Goal: Information Seeking & Learning: Learn about a topic

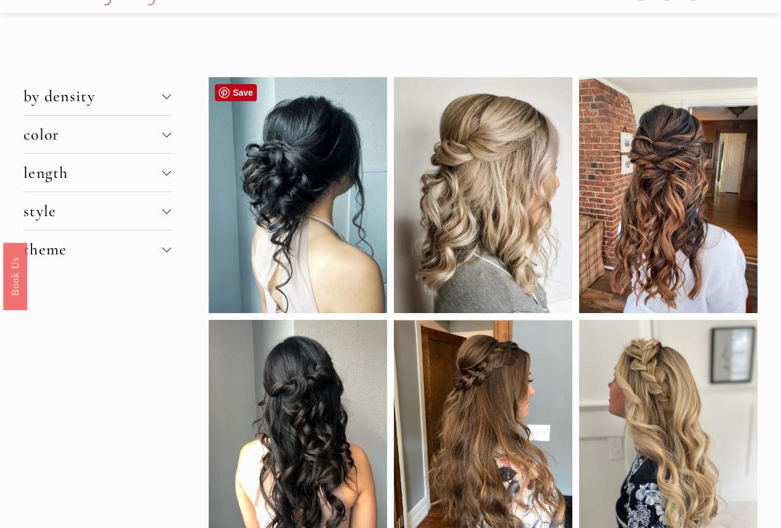
scroll to position [62, 0]
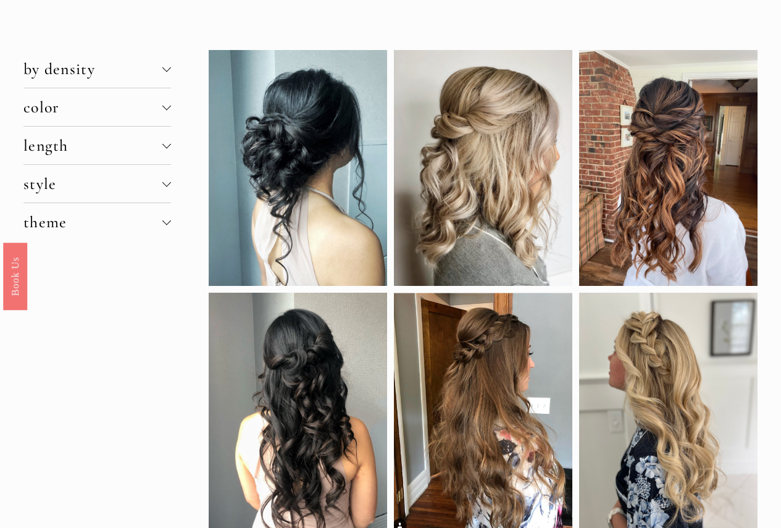
click at [169, 71] on div at bounding box center [166, 69] width 9 height 9
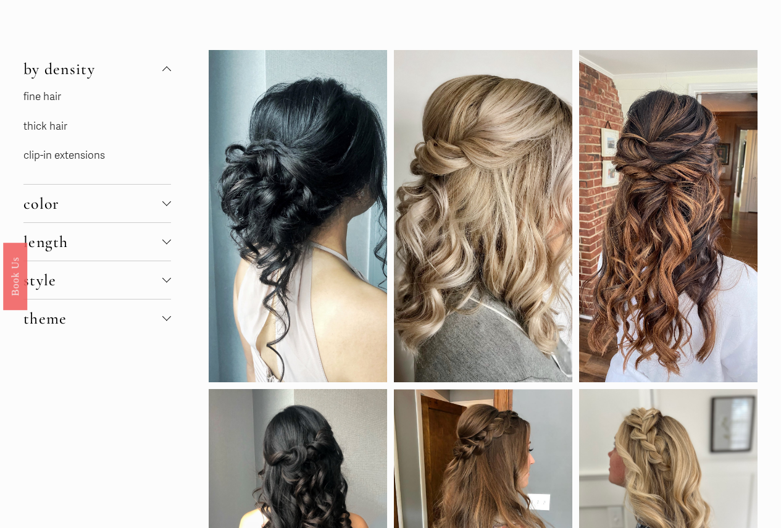
click at [64, 123] on link "thick hair" at bounding box center [45, 126] width 44 height 13
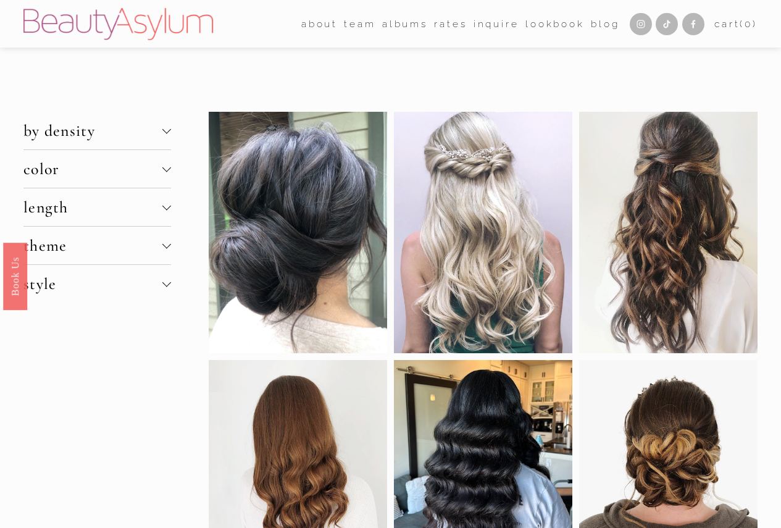
click at [165, 167] on div at bounding box center [166, 167] width 9 height 9
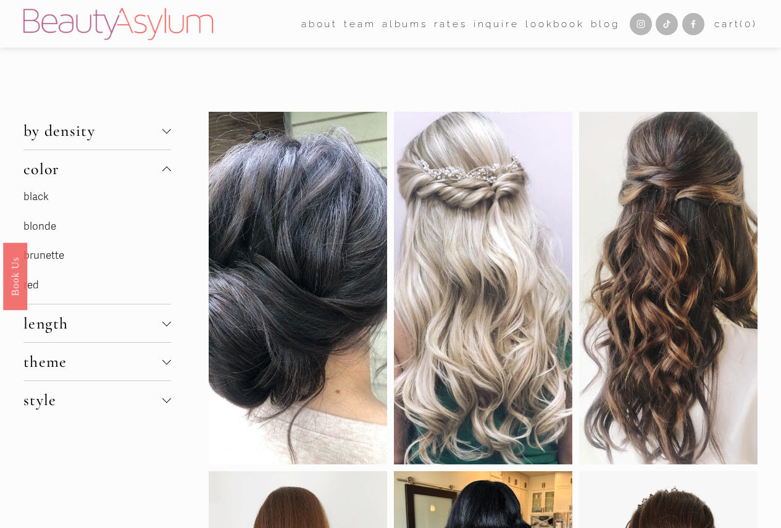
click at [163, 165] on div at bounding box center [166, 169] width 9 height 9
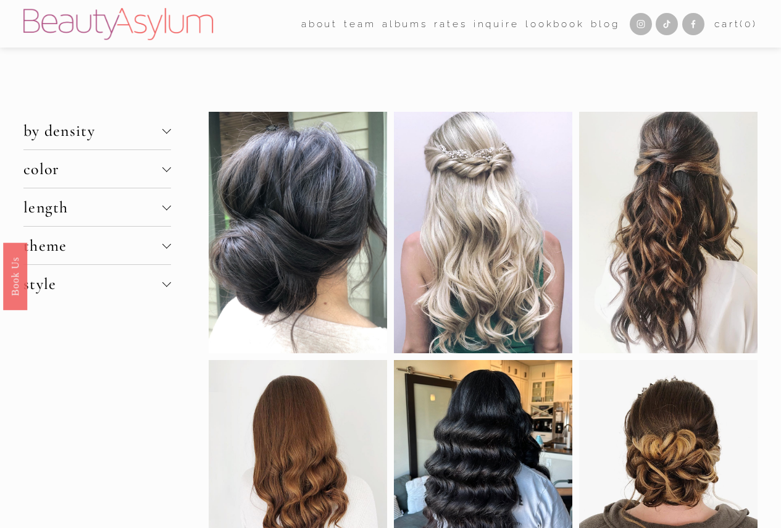
scroll to position [62, 0]
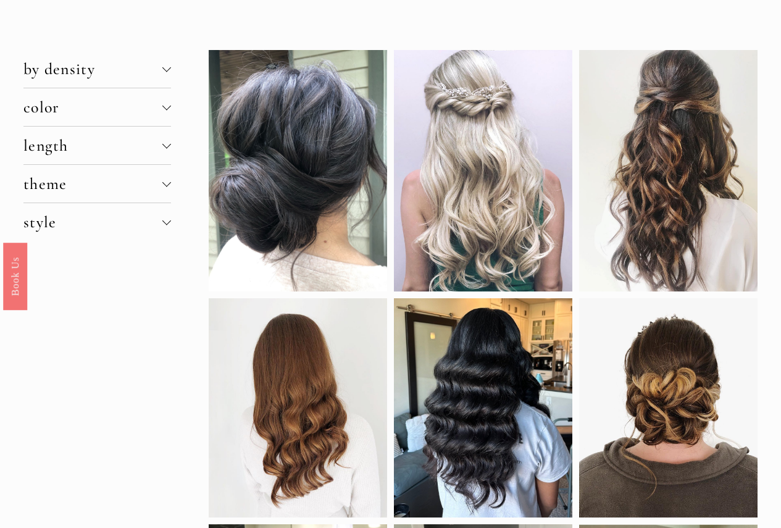
click at [164, 222] on div at bounding box center [166, 220] width 9 height 9
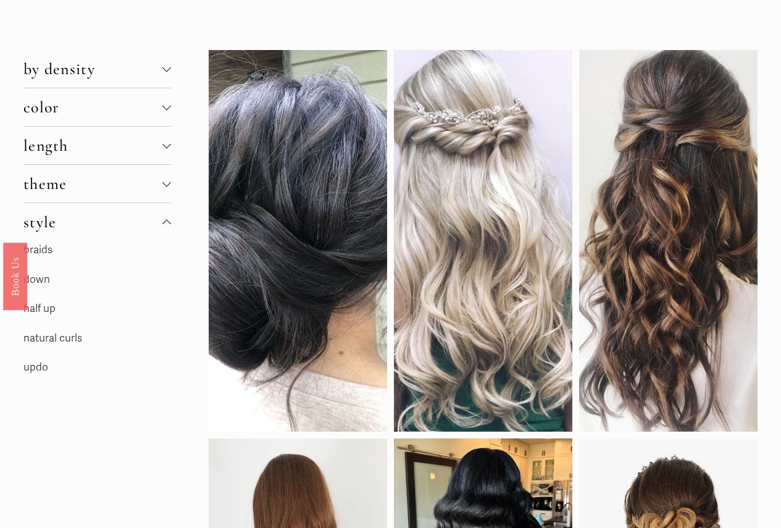
click at [164, 222] on div at bounding box center [166, 223] width 9 height 9
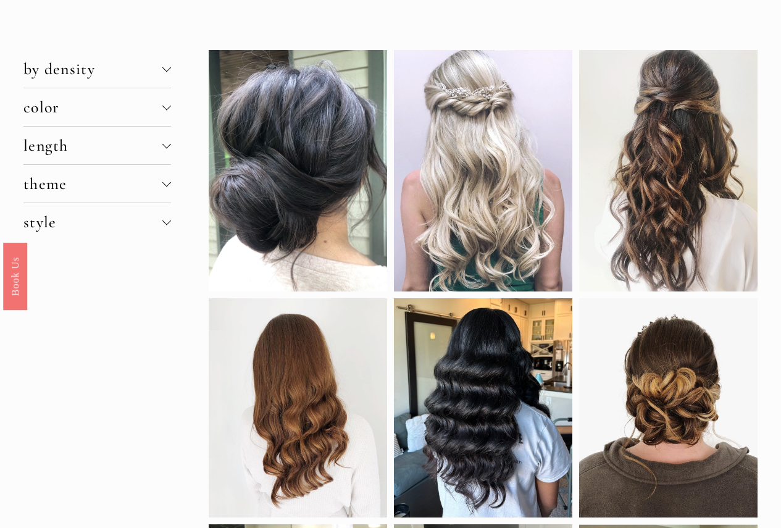
click at [167, 183] on div at bounding box center [166, 182] width 9 height 9
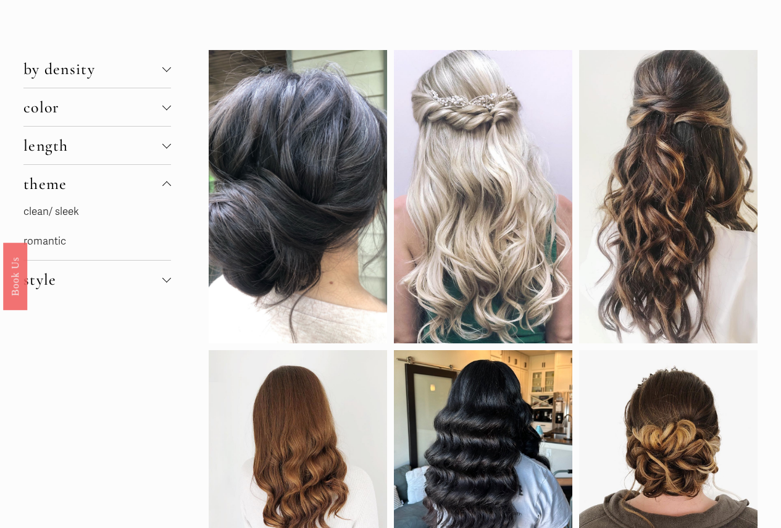
click at [167, 183] on div at bounding box center [166, 185] width 9 height 9
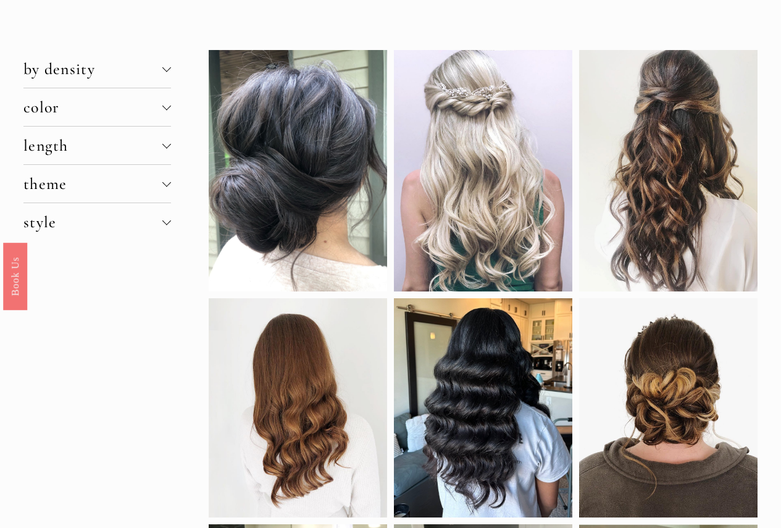
click at [165, 144] on div at bounding box center [166, 143] width 9 height 9
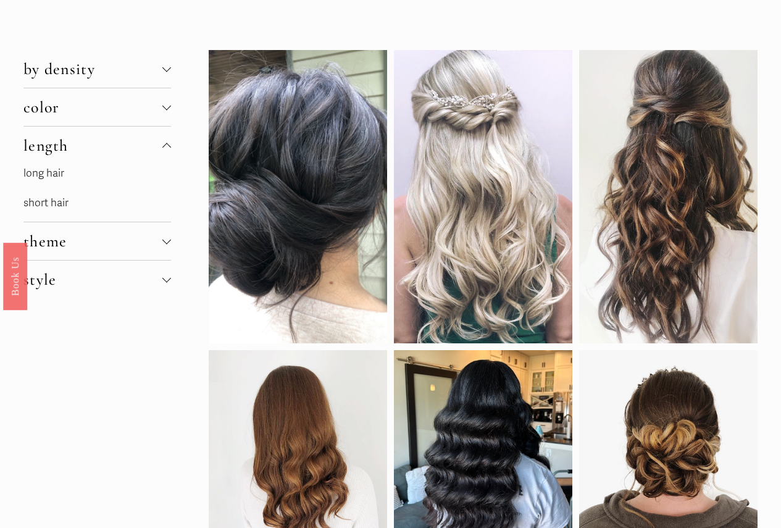
click at [62, 170] on link "long hair" at bounding box center [43, 173] width 41 height 13
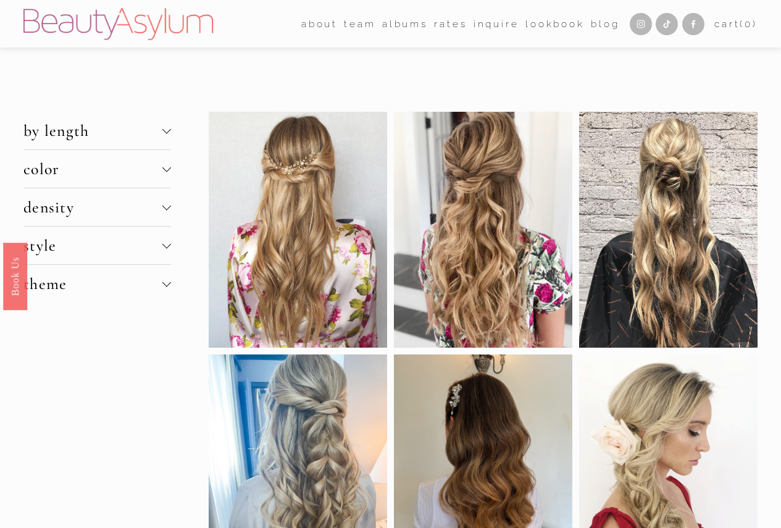
click at [167, 200] on button "density" at bounding box center [96, 207] width 147 height 38
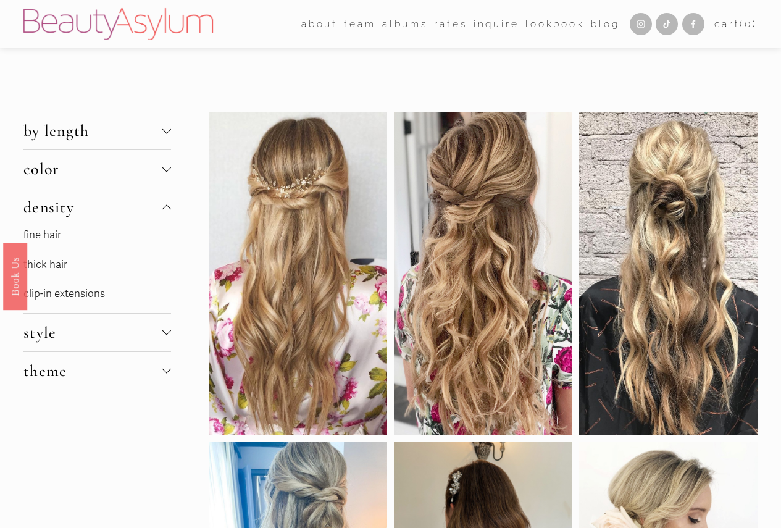
click at [57, 262] on link "thick hair" at bounding box center [45, 264] width 44 height 13
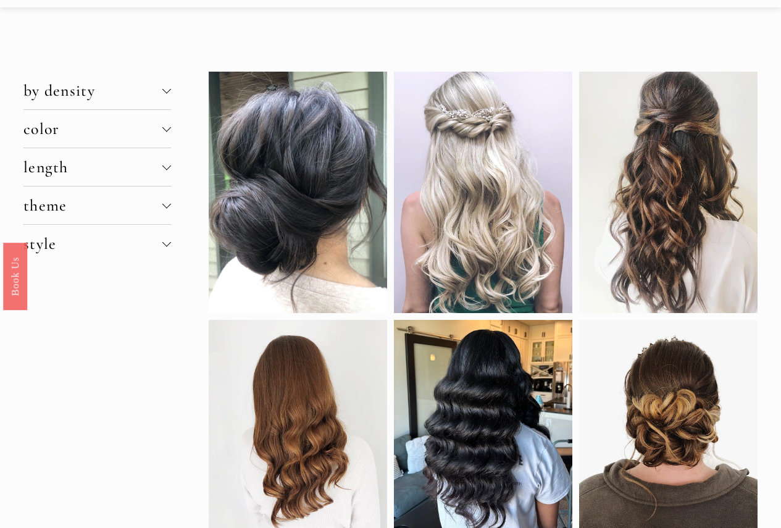
scroll to position [62, 0]
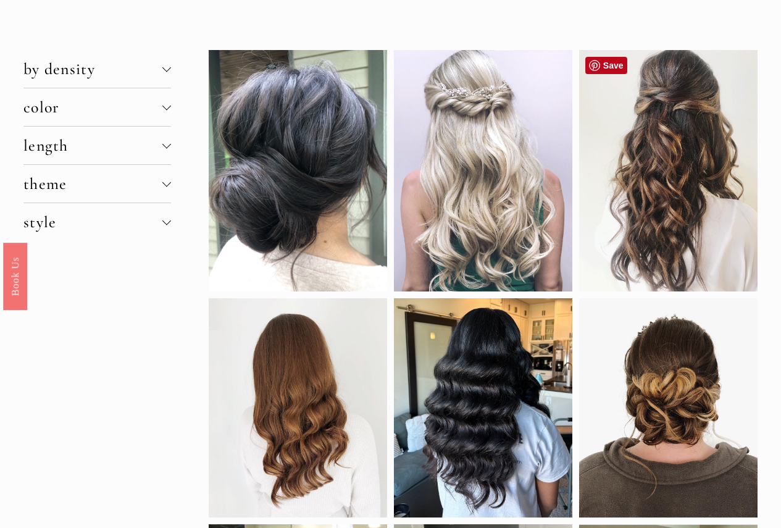
click at [690, 130] on div at bounding box center [668, 170] width 178 height 241
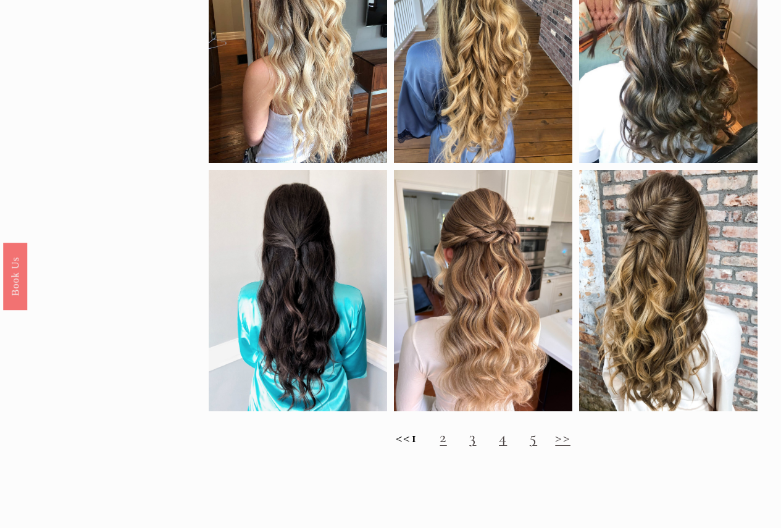
scroll to position [926, 0]
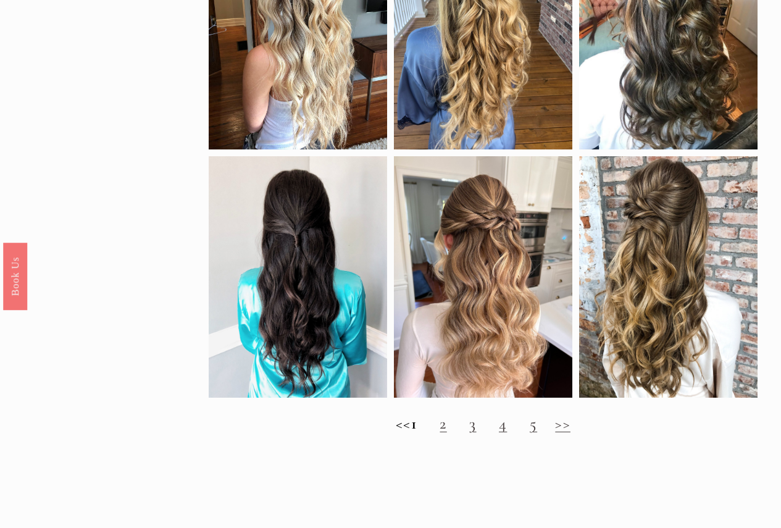
click at [446, 433] on link "2" at bounding box center [442, 422] width 7 height 19
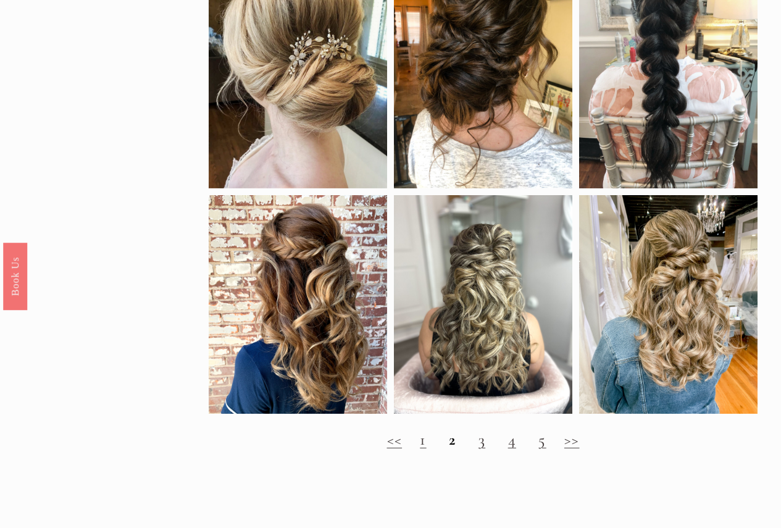
scroll to position [926, 0]
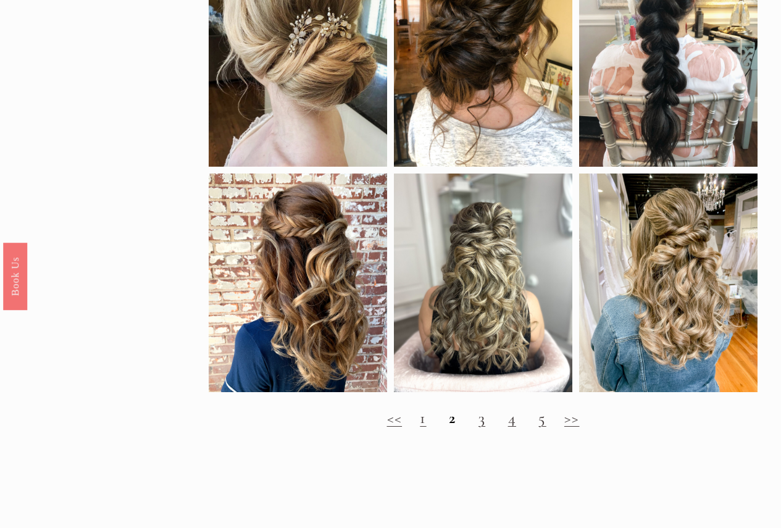
click at [483, 427] on link "3" at bounding box center [481, 417] width 7 height 19
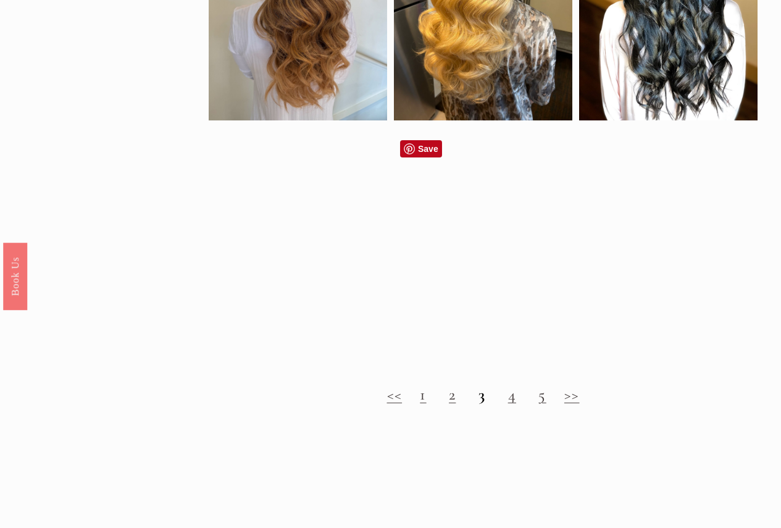
scroll to position [926, 0]
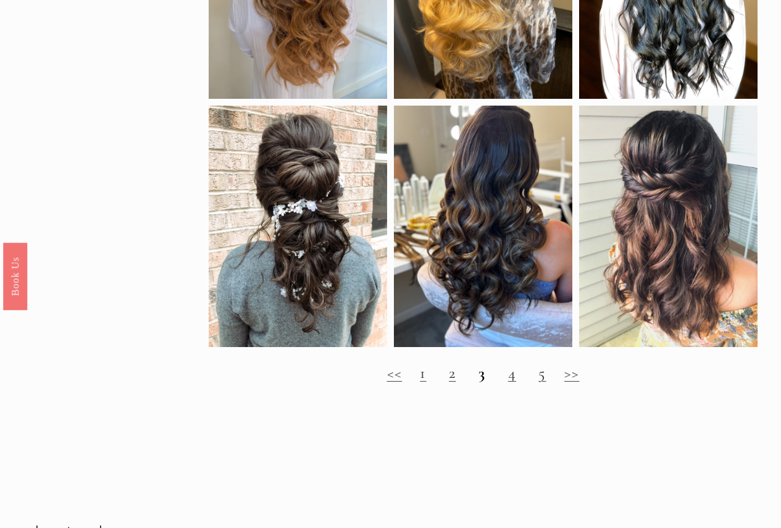
click at [510, 382] on link "4" at bounding box center [512, 372] width 8 height 19
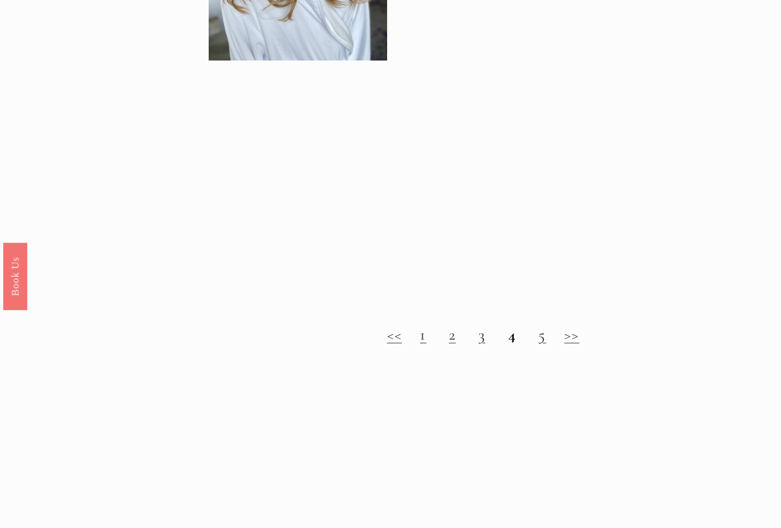
scroll to position [987, 0]
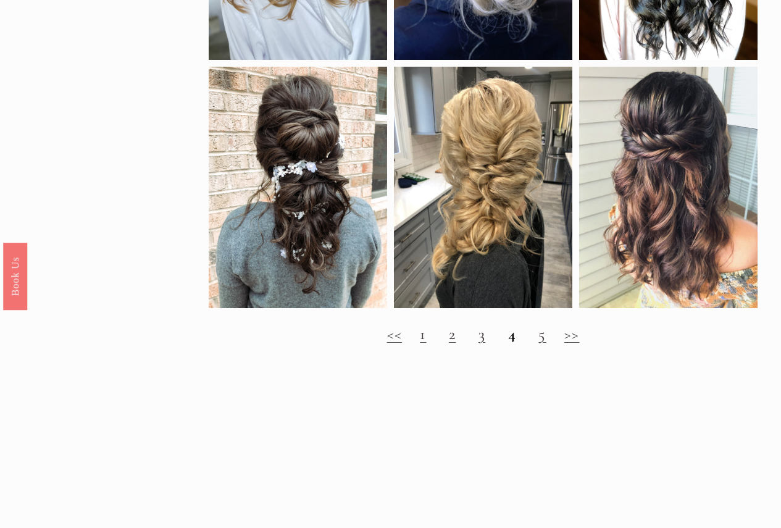
click at [539, 343] on link "5" at bounding box center [541, 333] width 7 height 19
